Goal: Find specific page/section: Find specific page/section

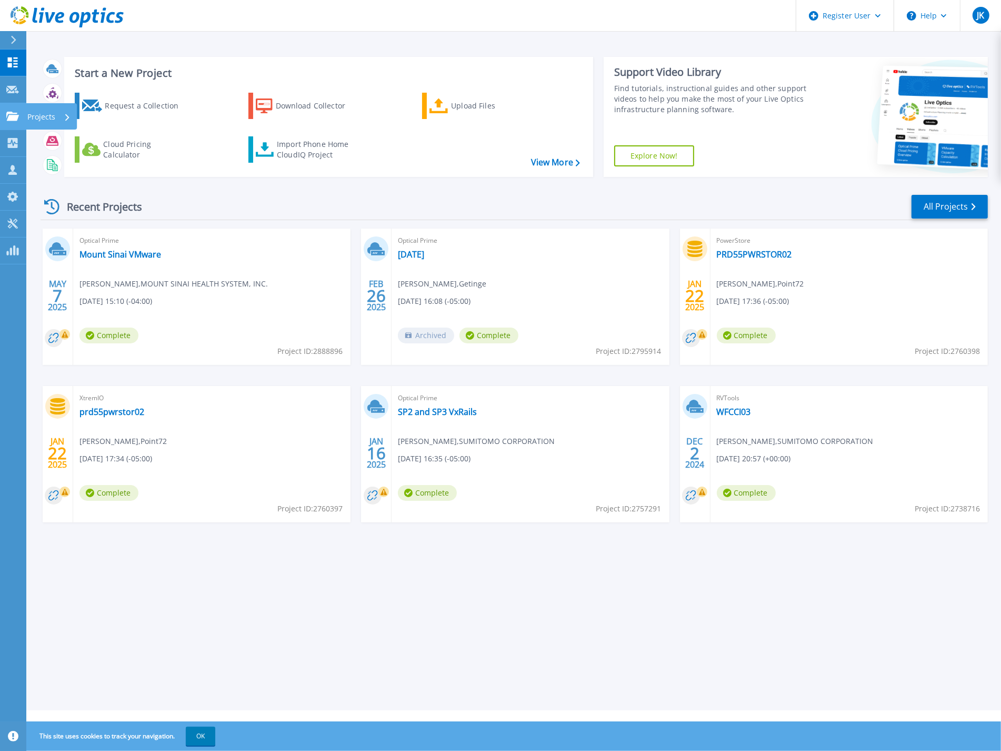
click at [45, 117] on p "Projects" at bounding box center [41, 116] width 28 height 27
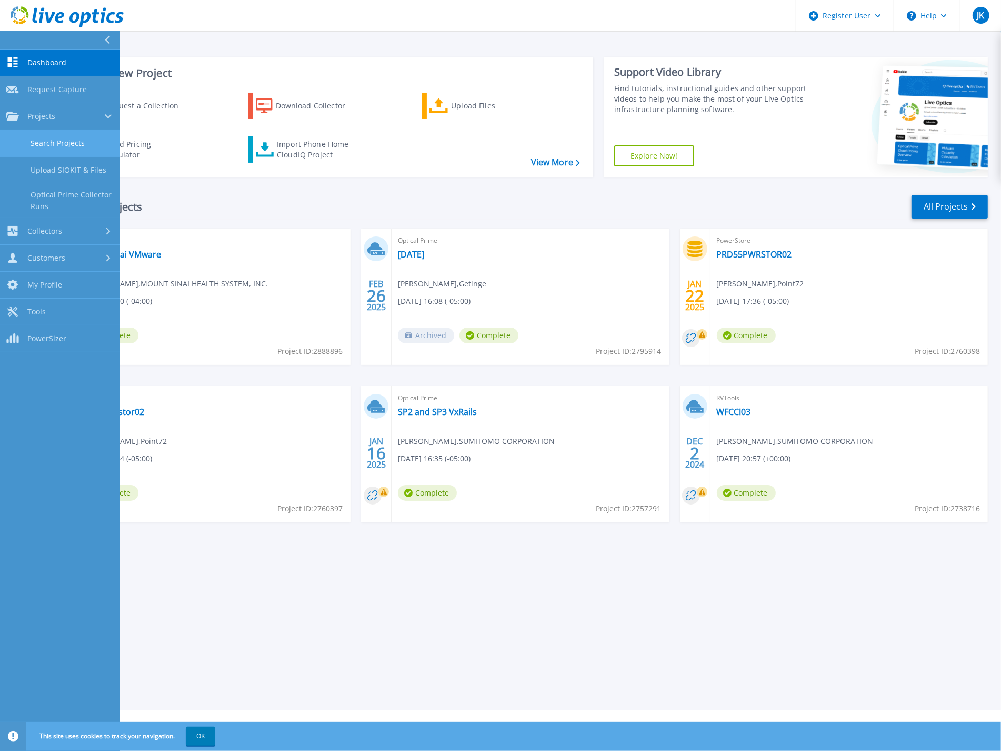
click at [72, 143] on link "Search Projects" at bounding box center [60, 143] width 120 height 27
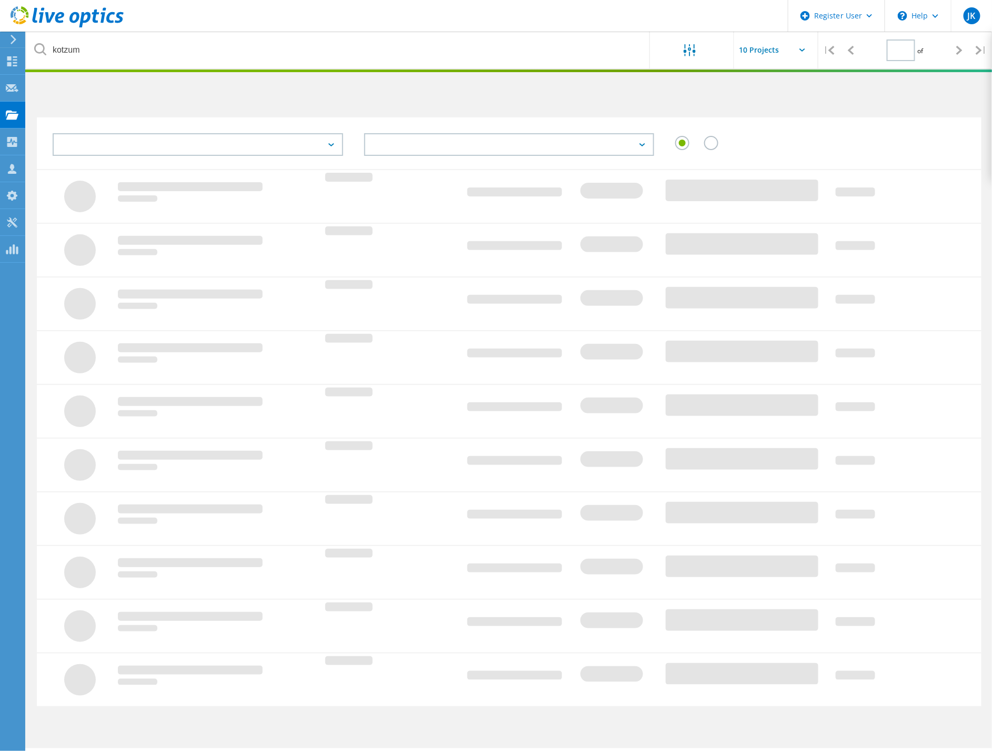
type input "1"
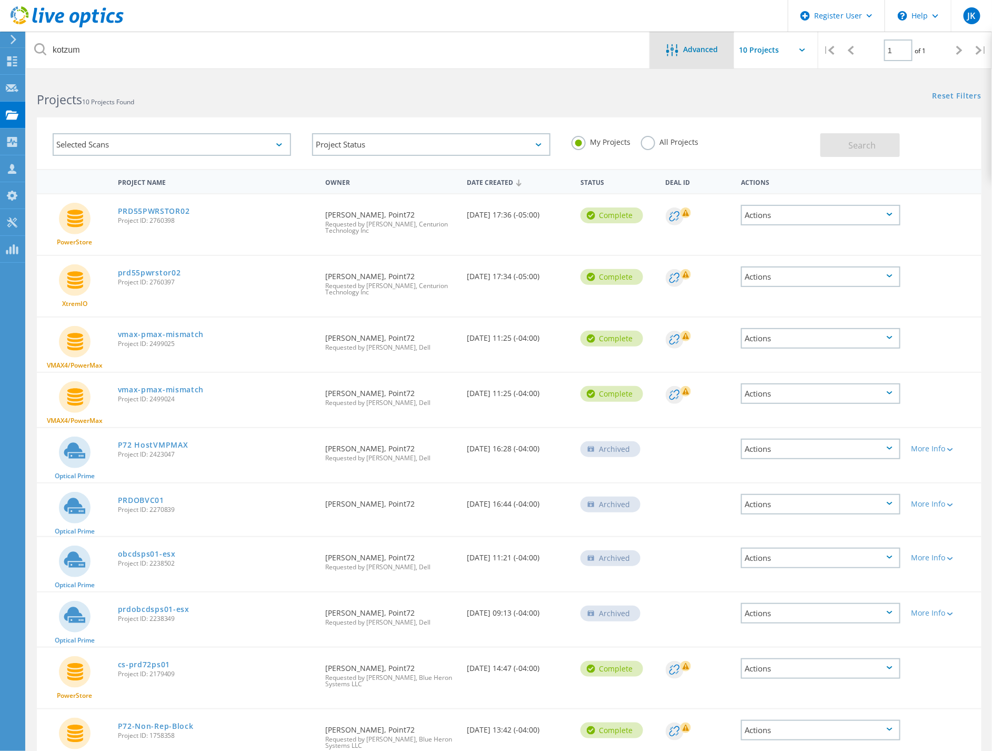
click at [692, 42] on div "Advanced" at bounding box center [692, 50] width 84 height 37
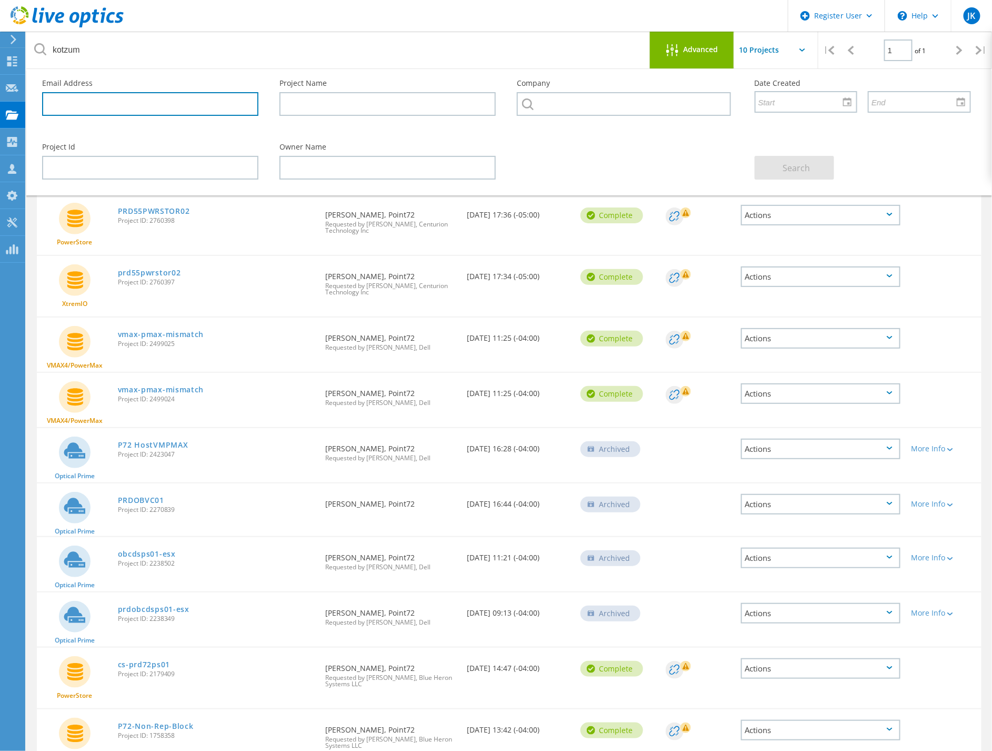
click at [166, 102] on input "text" at bounding box center [150, 104] width 216 height 24
